Goal: Task Accomplishment & Management: Manage account settings

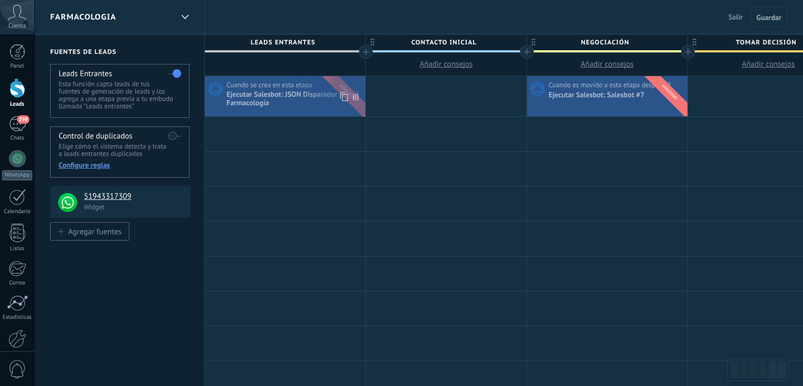
click at [340, 83] on div "Cuando se crea en esta etapa" at bounding box center [295, 85] width 136 height 10
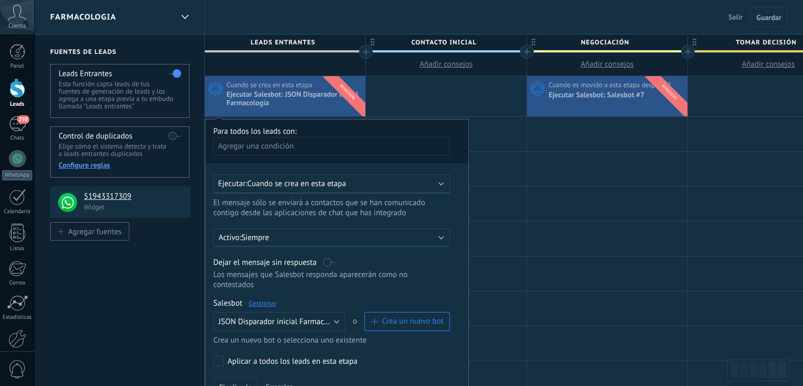
click at [340, 83] on div "Cuando se crea en esta etapa" at bounding box center [295, 85] width 136 height 10
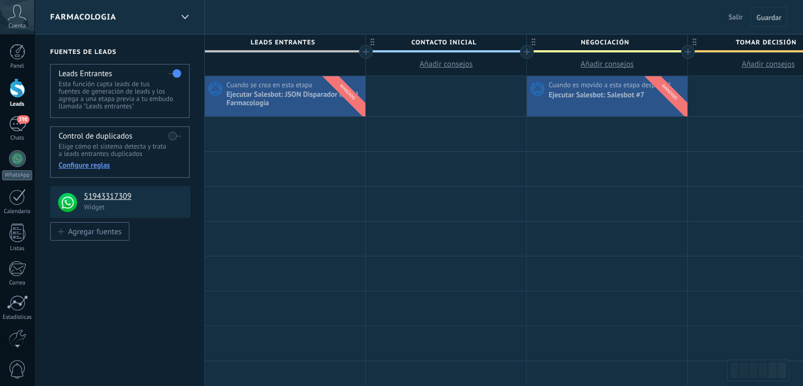
click at [173, 24] on div "FARMACOLOGIA" at bounding box center [119, 17] width 171 height 34
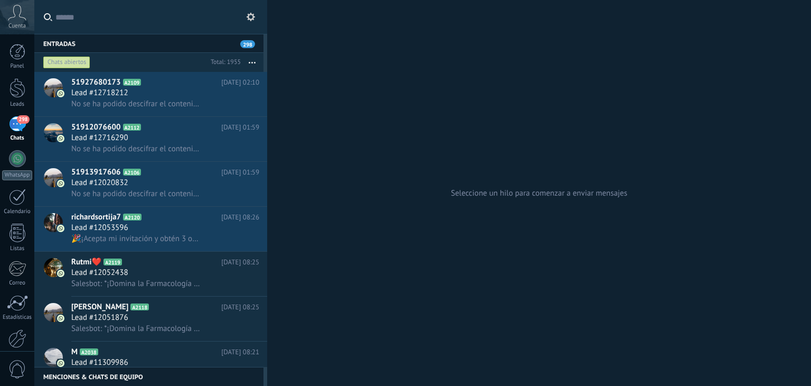
click at [241, 17] on input "text" at bounding box center [156, 17] width 203 height 34
click at [248, 17] on use at bounding box center [251, 17] width 8 height 8
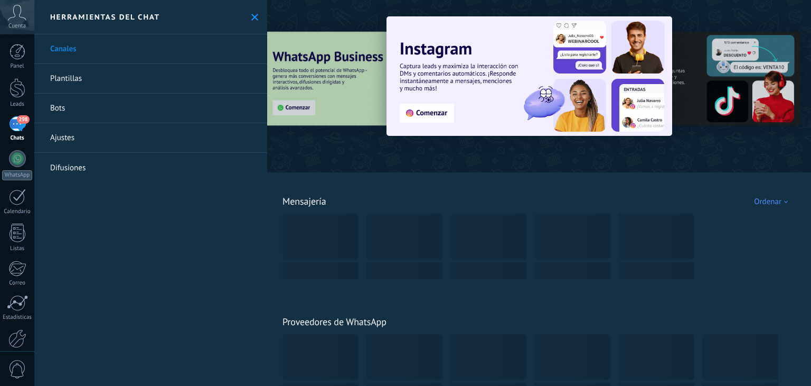
click at [253, 17] on icon at bounding box center [254, 17] width 7 height 7
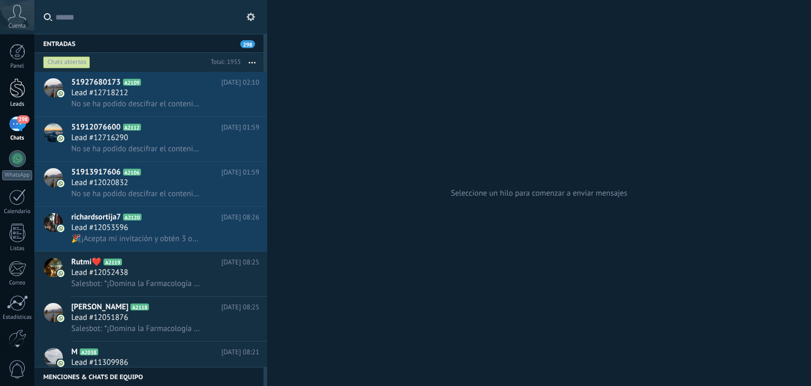
click at [11, 96] on div at bounding box center [18, 88] width 16 height 20
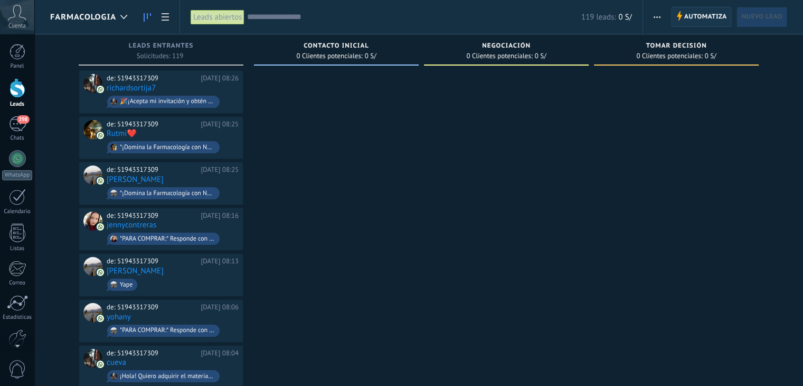
click at [689, 15] on span "Automatiza" at bounding box center [705, 16] width 43 height 19
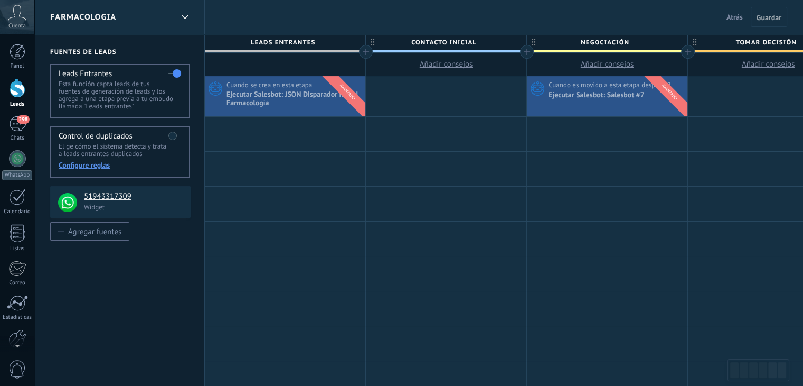
click at [154, 20] on div "FARMACOLOGIA" at bounding box center [111, 17] width 123 height 34
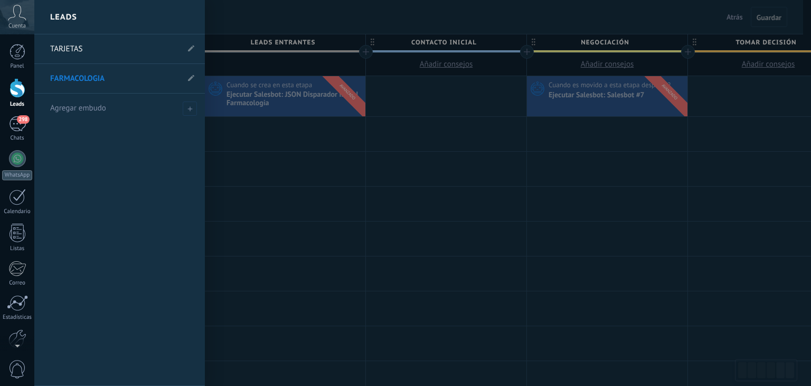
click at [110, 49] on link "TARJETAS" at bounding box center [114, 49] width 128 height 30
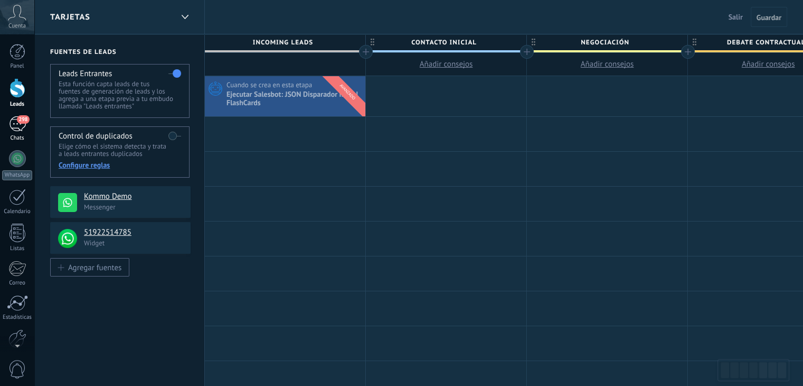
click at [24, 126] on div "298" at bounding box center [17, 123] width 17 height 15
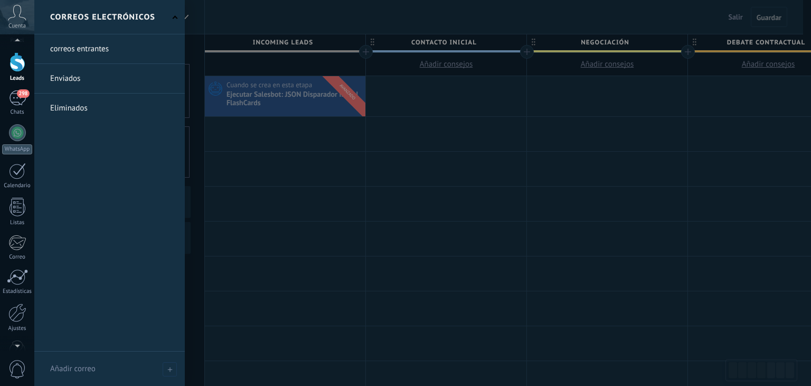
click at [20, 339] on div at bounding box center [17, 343] width 34 height 16
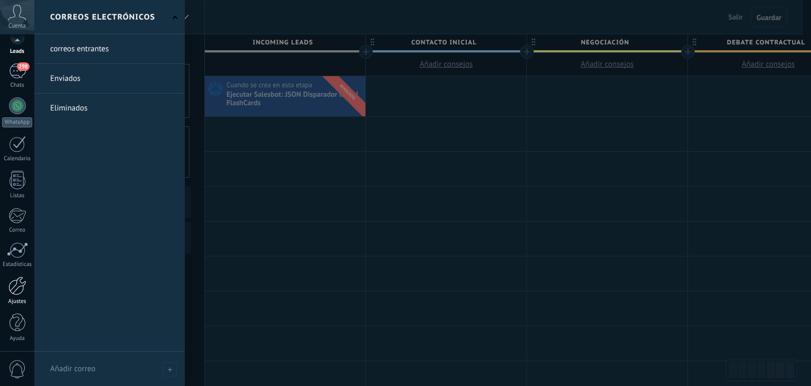
click at [20, 298] on div "Ajustes" at bounding box center [17, 301] width 31 height 7
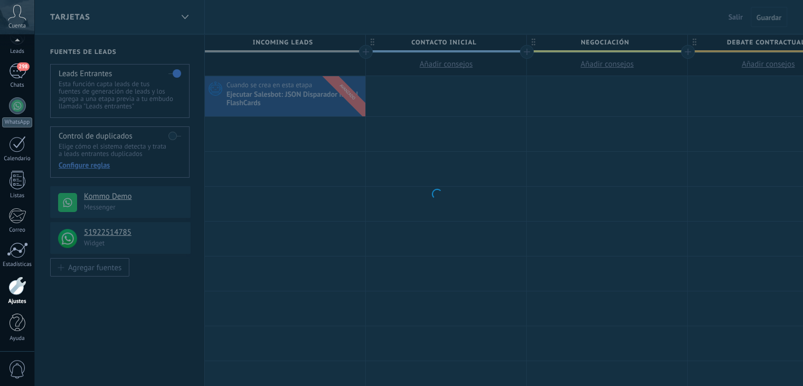
scroll to position [53, 0]
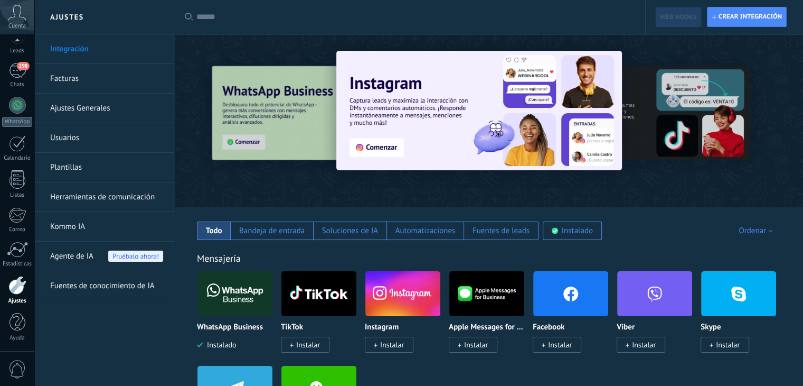
click at [103, 80] on link "Facturas" at bounding box center [106, 79] width 113 height 30
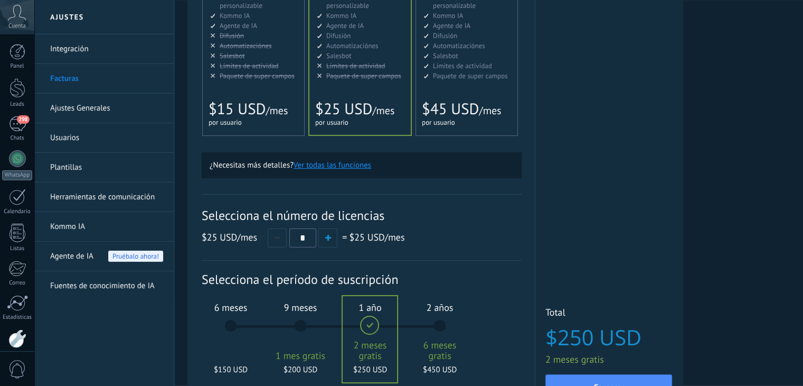
scroll to position [264, 0]
